Goal: Check status

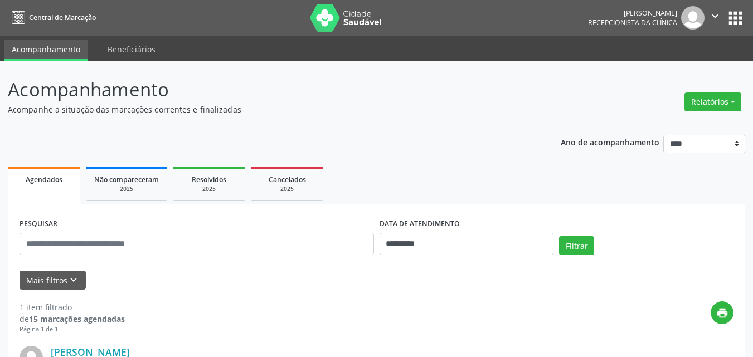
click at [377, 123] on div "**********" at bounding box center [376, 296] width 737 height 440
click at [508, 246] on input "**********" at bounding box center [466, 244] width 174 height 22
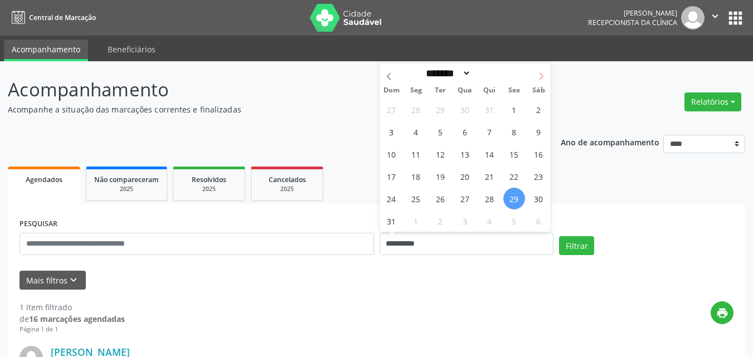
click at [542, 77] on icon at bounding box center [541, 76] width 4 height 7
select select "*"
click at [420, 114] on span "1" at bounding box center [416, 110] width 22 height 22
type input "**********"
click at [420, 114] on span "1" at bounding box center [416, 110] width 22 height 22
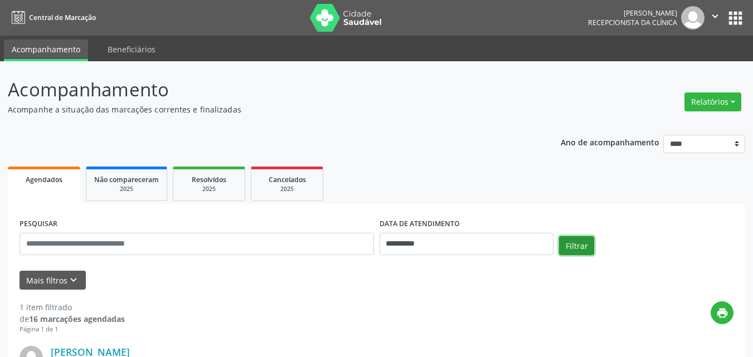
click at [569, 243] on button "Filtrar" at bounding box center [576, 245] width 35 height 19
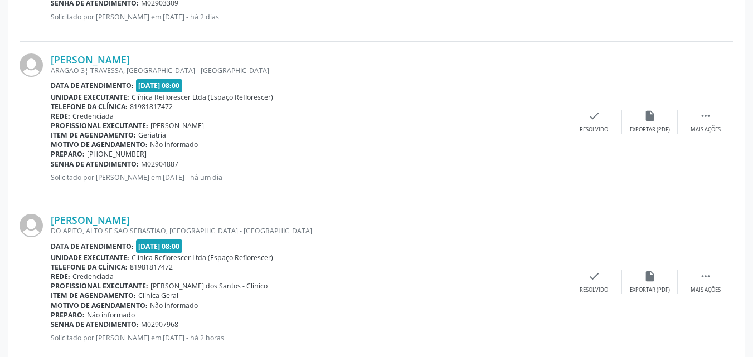
scroll to position [780, 0]
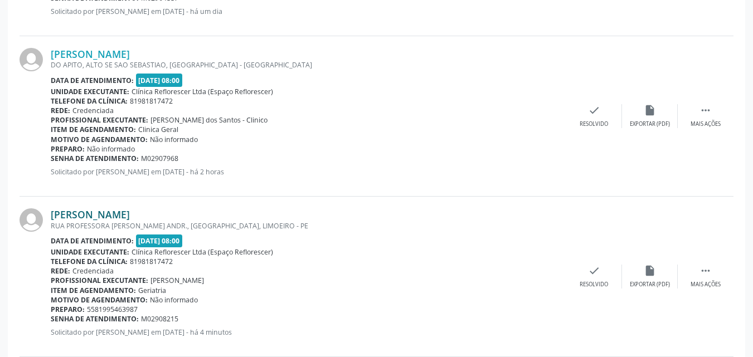
click at [99, 212] on link "Roberto de Oliveira Ramos" at bounding box center [90, 214] width 79 height 12
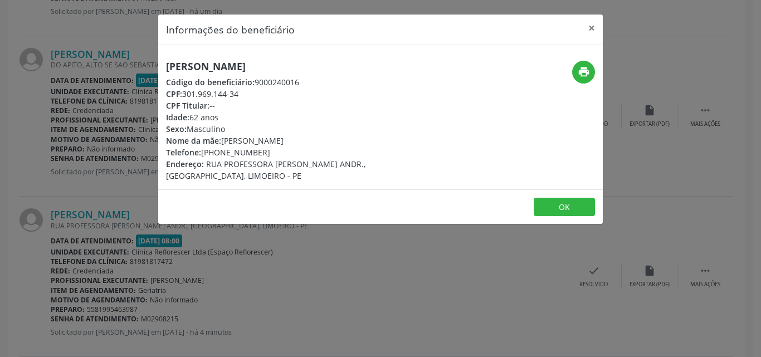
drag, startPoint x: 168, startPoint y: 65, endPoint x: 335, endPoint y: 66, distance: 167.2
click at [335, 66] on h5 "Roberto de Oliveira Ramos" at bounding box center [306, 67] width 281 height 12
copy h5 "Roberto de Oliveira Ramos"
drag, startPoint x: 254, startPoint y: 82, endPoint x: 314, endPoint y: 82, distance: 60.2
click at [314, 82] on div "Código do beneficiário: 9000240016" at bounding box center [306, 82] width 281 height 12
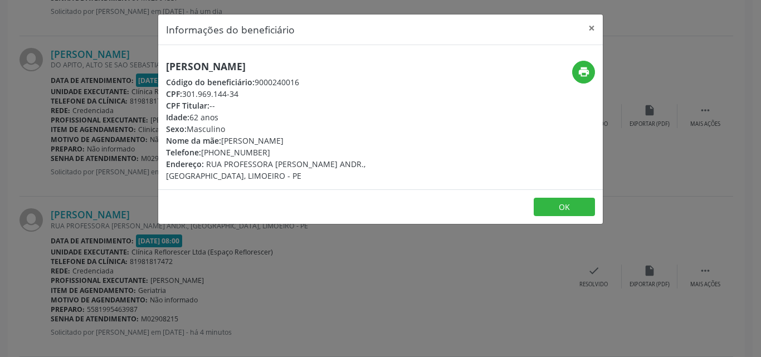
copy div "9000240016"
click at [569, 198] on button "OK" at bounding box center [564, 207] width 61 height 19
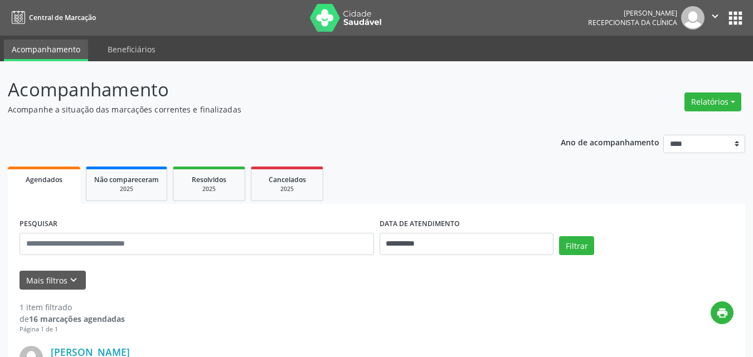
click at [413, 112] on p "Acompanhe a situação das marcações correntes e finalizadas" at bounding box center [266, 110] width 516 height 12
